Goal: Task Accomplishment & Management: Manage account settings

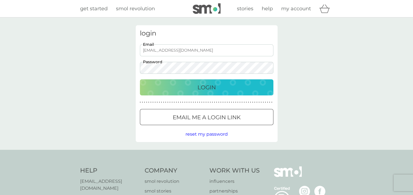
click at [203, 89] on p "Login" at bounding box center [206, 87] width 18 height 9
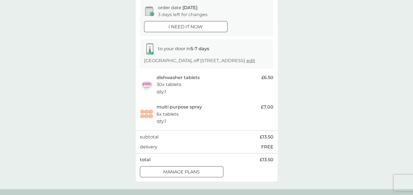
scroll to position [224, 0]
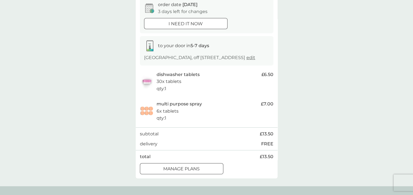
click at [209, 169] on div "manage plans" at bounding box center [181, 169] width 83 height 7
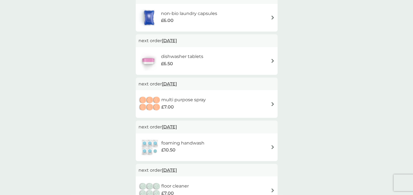
scroll to position [135, 0]
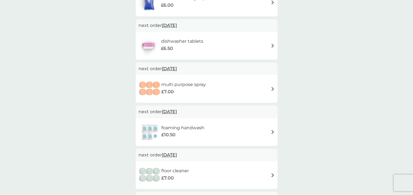
click at [272, 88] on img at bounding box center [272, 89] width 4 height 4
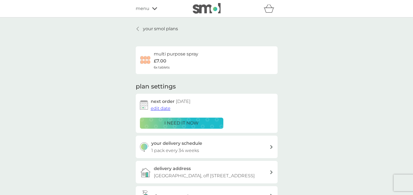
click at [161, 109] on span "edit date" at bounding box center [161, 108] width 20 height 5
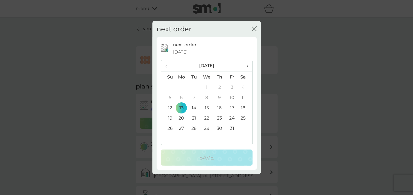
click at [246, 66] on span "›" at bounding box center [245, 66] width 6 height 12
click at [180, 98] on td "3" at bounding box center [181, 98] width 13 height 10
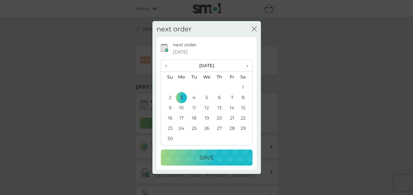
click at [205, 158] on p "Save" at bounding box center [206, 157] width 14 height 9
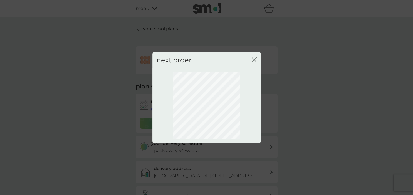
click at [205, 158] on div "next order close" at bounding box center [206, 97] width 413 height 195
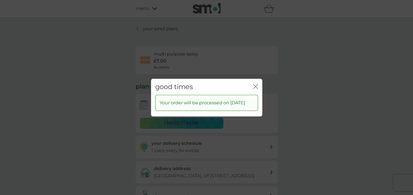
click at [255, 84] on icon "close" at bounding box center [256, 86] width 2 height 4
